Goal: Book appointment/travel/reservation

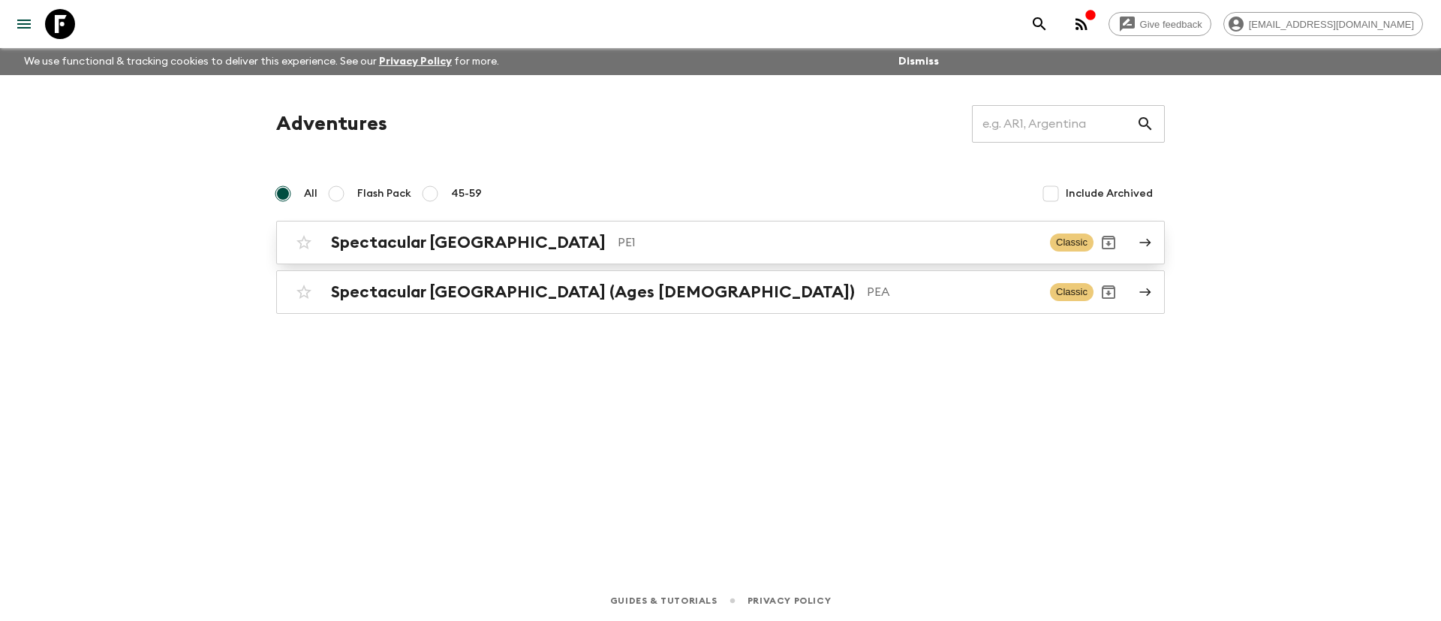
click at [451, 238] on h2 "Spectacular [GEOGRAPHIC_DATA]" at bounding box center [468, 243] width 275 height 20
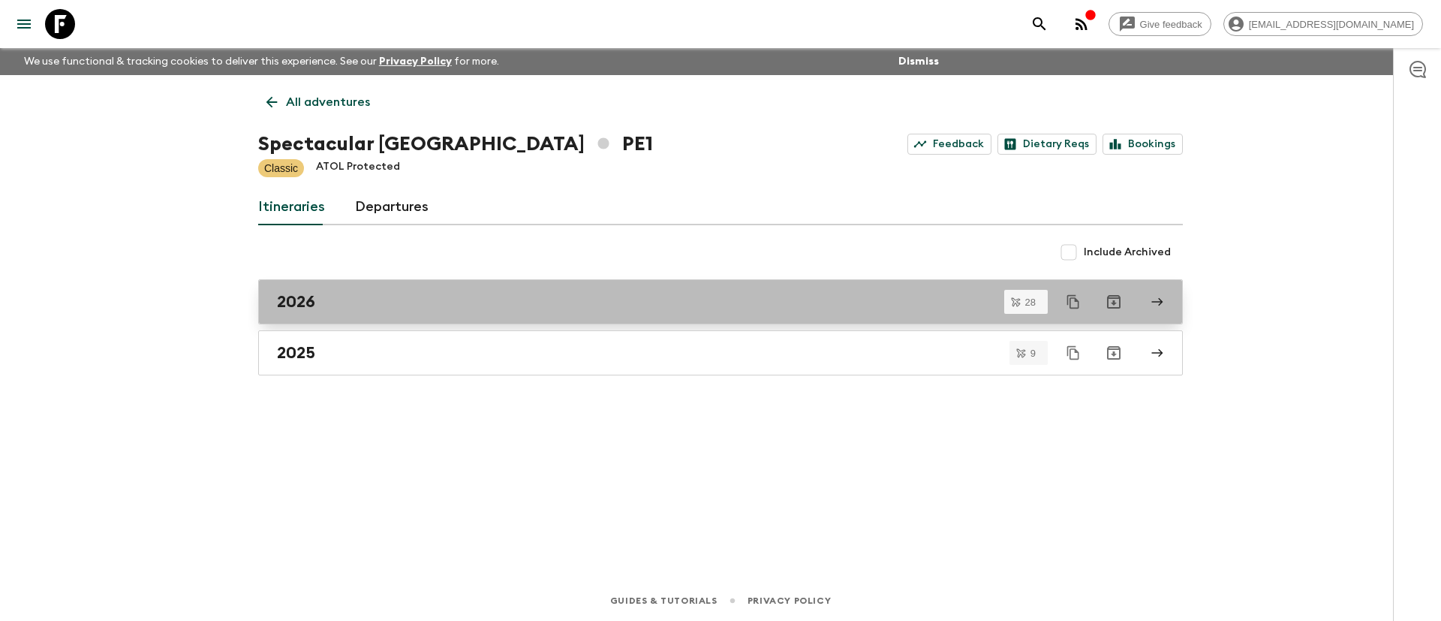
click at [334, 295] on div "2026" at bounding box center [706, 302] width 859 height 20
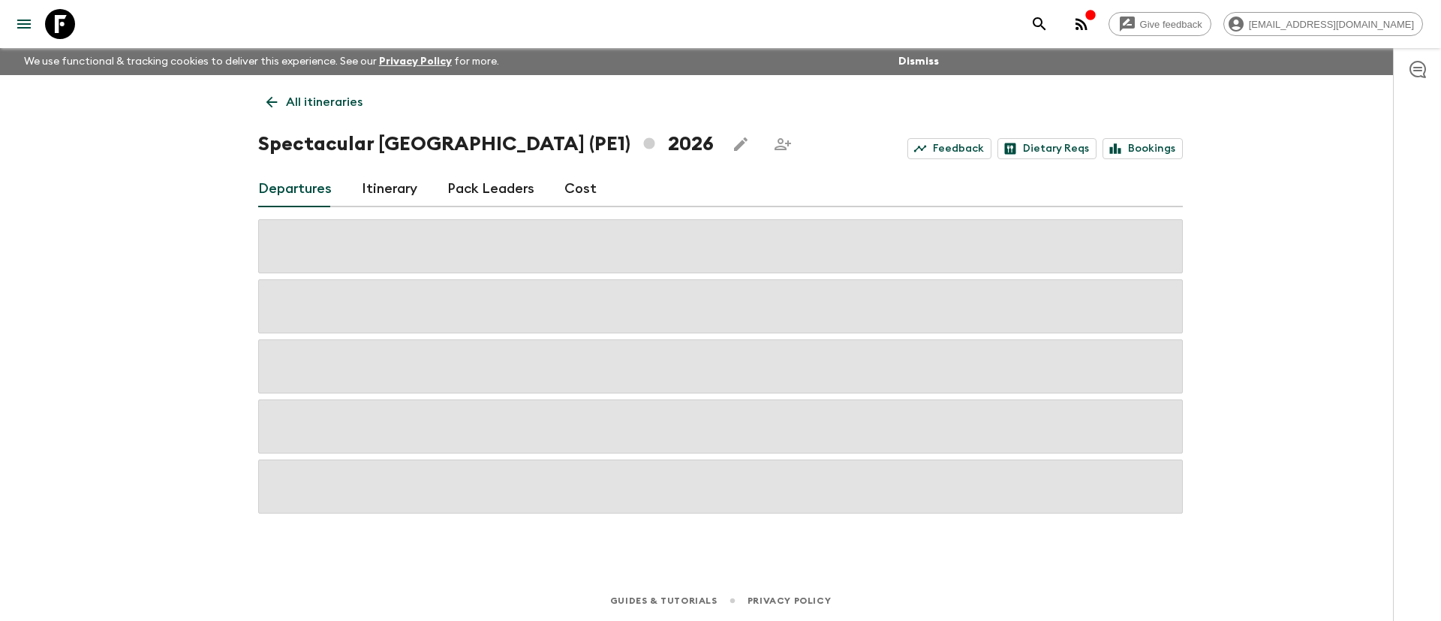
click at [136, 194] on div "Give feedback [EMAIL_ADDRESS][DOMAIN_NAME] We use functional & tracking cookies…" at bounding box center [720, 310] width 1441 height 621
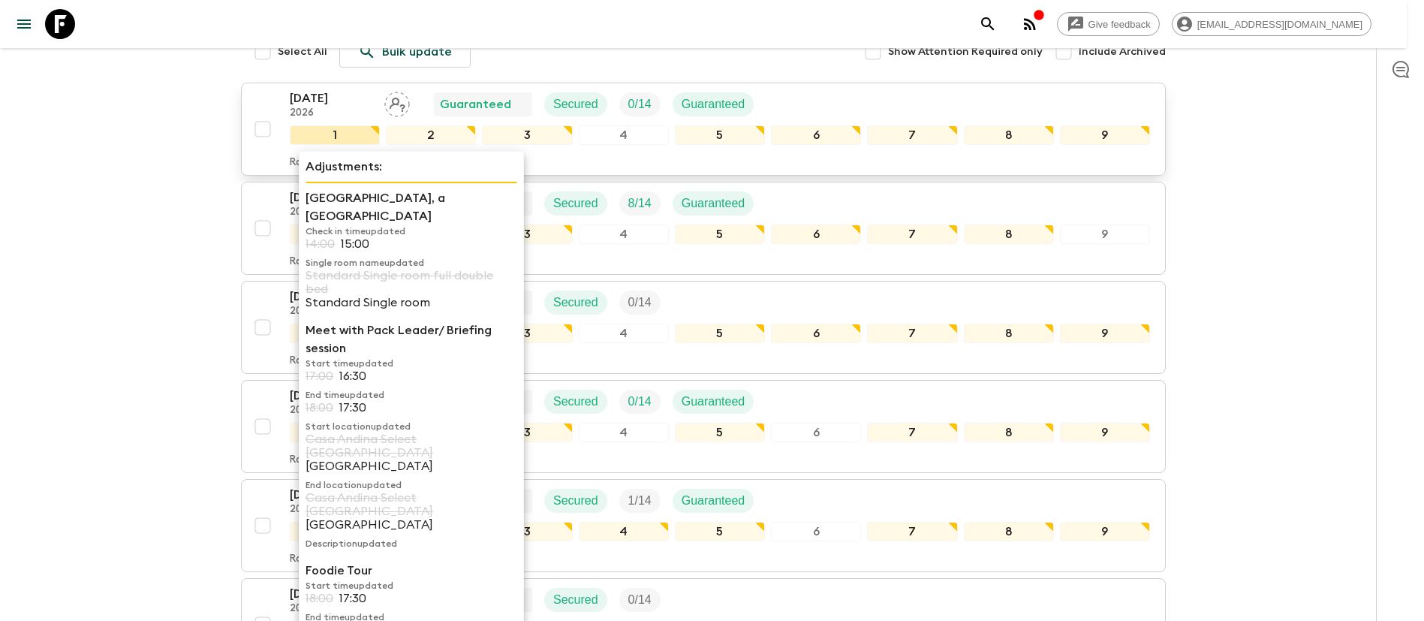
scroll to position [225, 0]
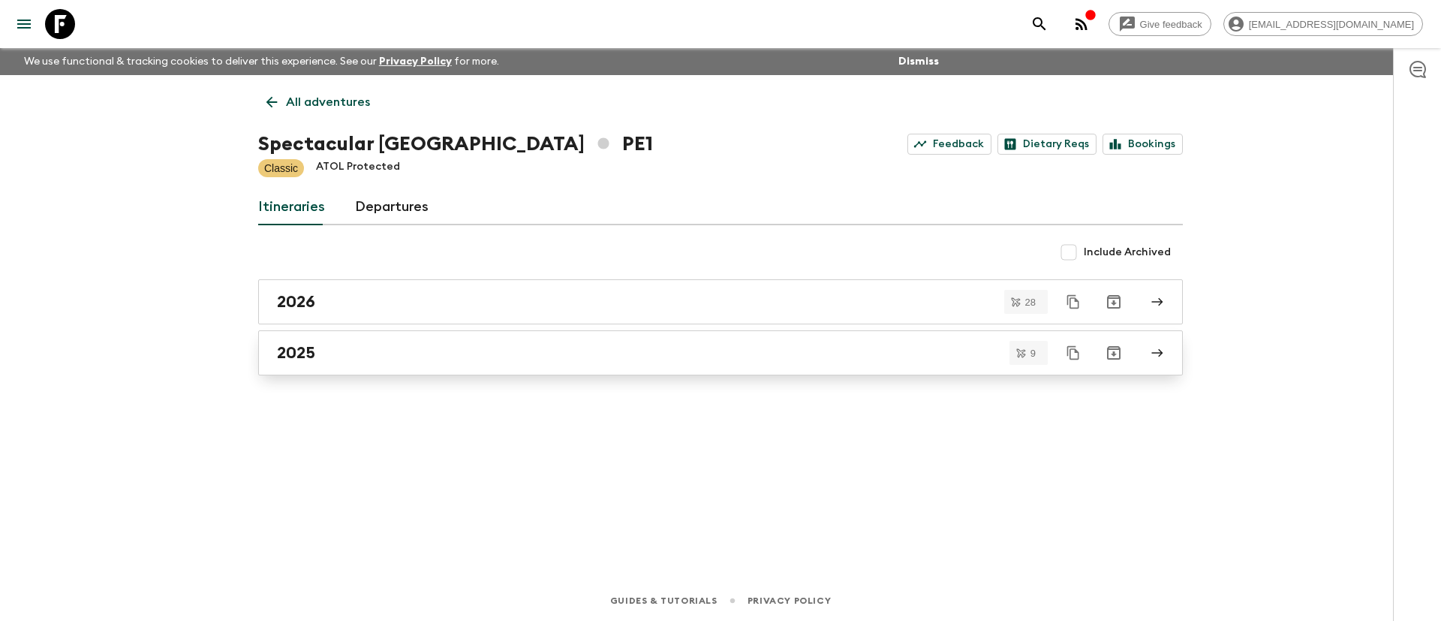
click at [336, 355] on div "2025" at bounding box center [706, 353] width 859 height 20
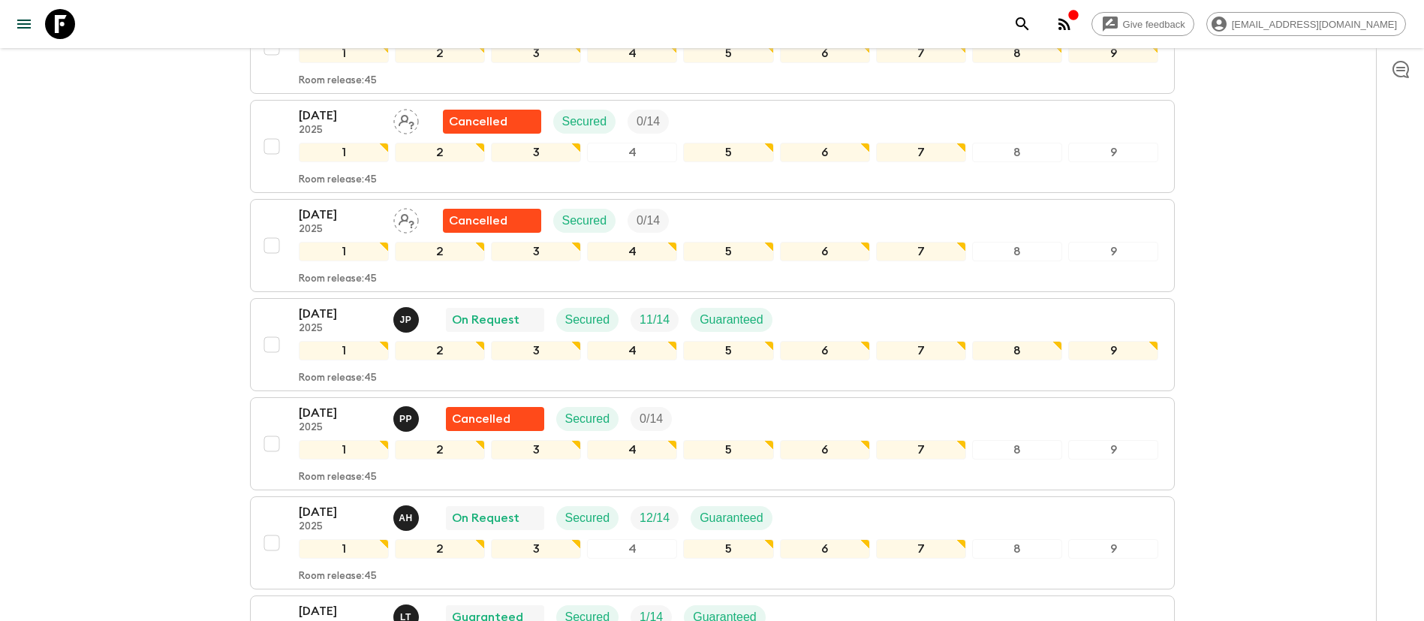
scroll to position [450, 0]
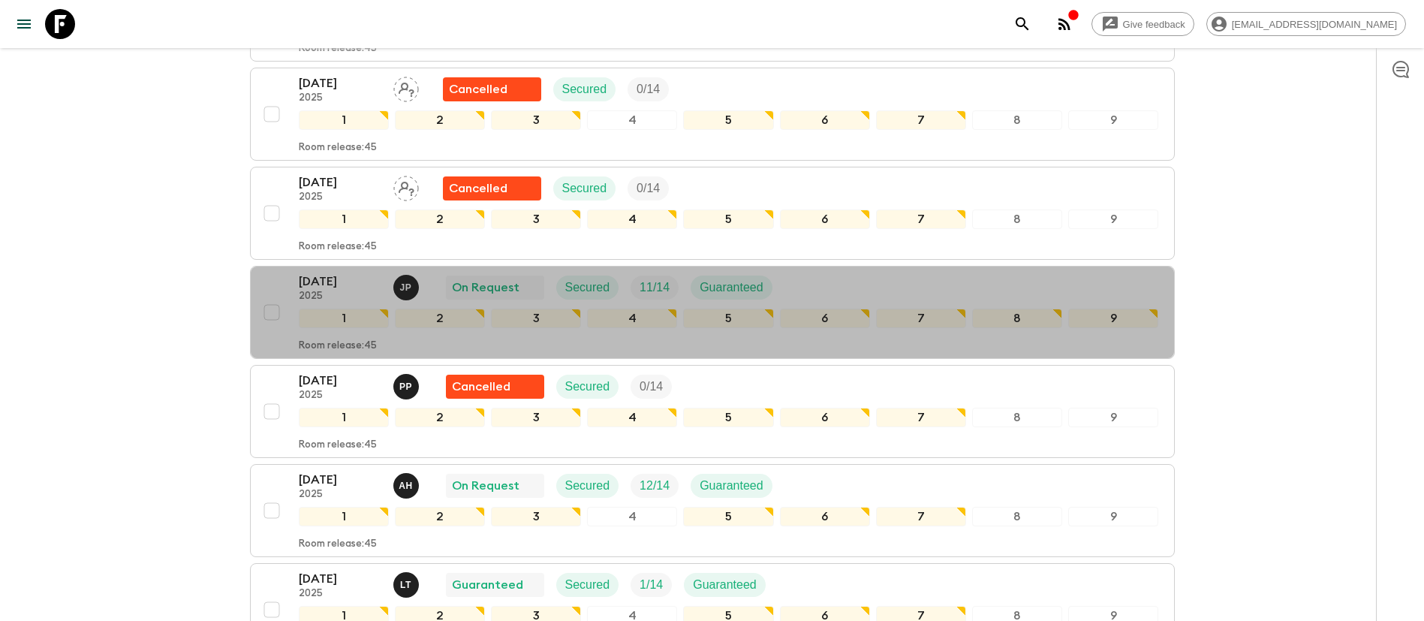
click at [848, 278] on div "[DATE] 2025 J P On Request Secured 11 / 14 Guaranteed" at bounding box center [729, 287] width 860 height 30
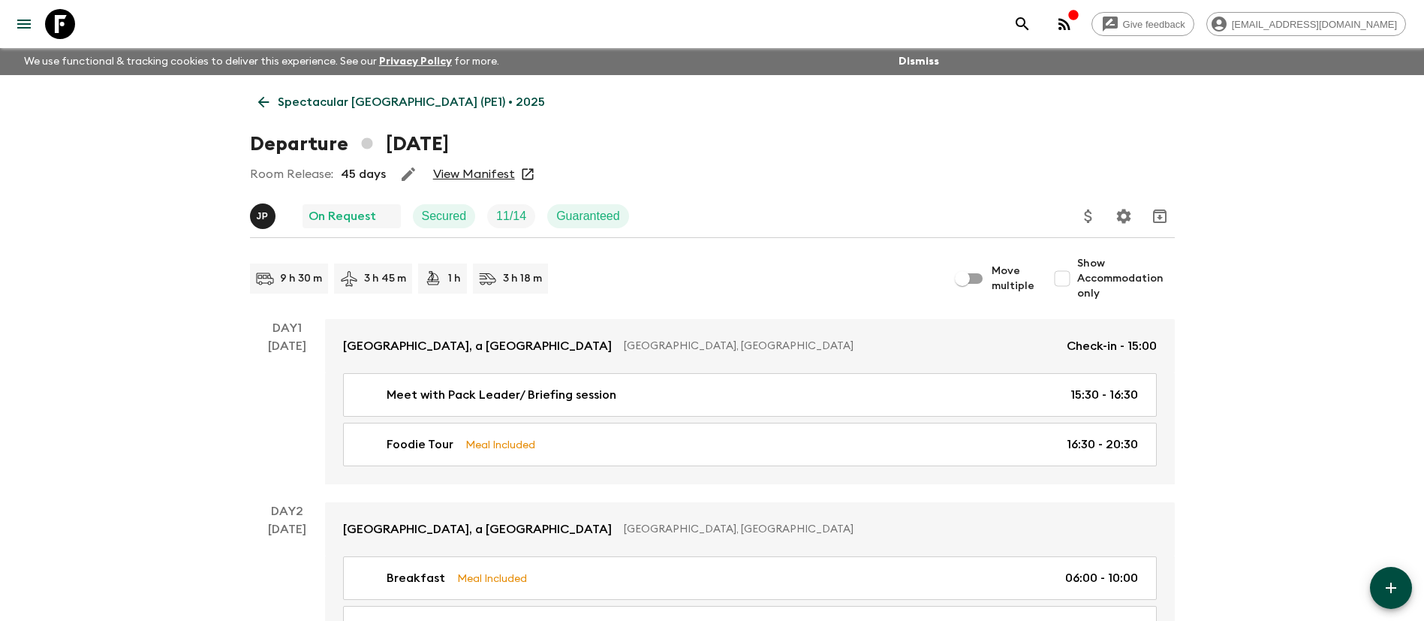
click at [498, 163] on div "Room Release: 45 days View Manifest" at bounding box center [712, 174] width 925 height 30
click at [511, 169] on link "View Manifest" at bounding box center [474, 174] width 82 height 15
